Goal: Information Seeking & Learning: Learn about a topic

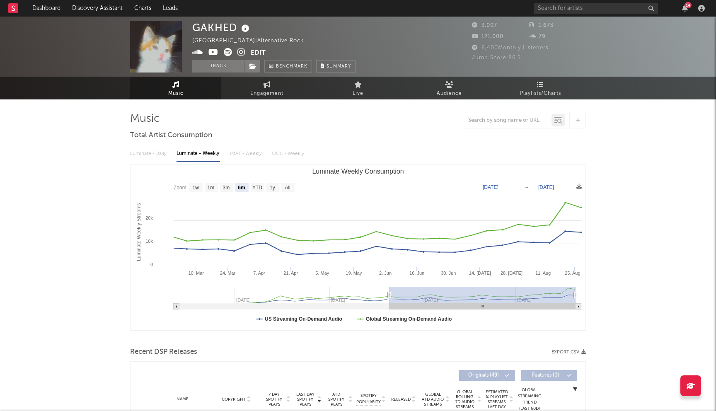
select select "6m"
click at [582, 10] on input "text" at bounding box center [596, 8] width 124 height 10
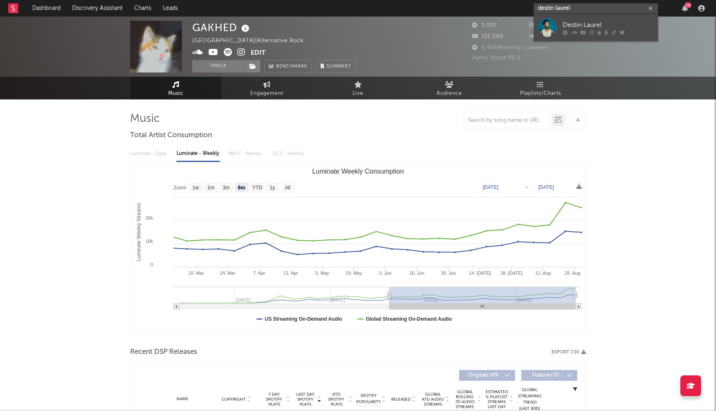
type input "destin laurel"
click at [570, 32] on div at bounding box center [608, 32] width 91 height 5
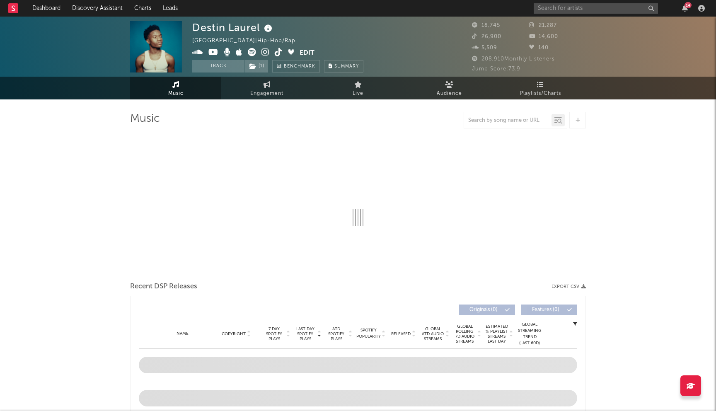
select select "6m"
